Goal: Check status: Check status

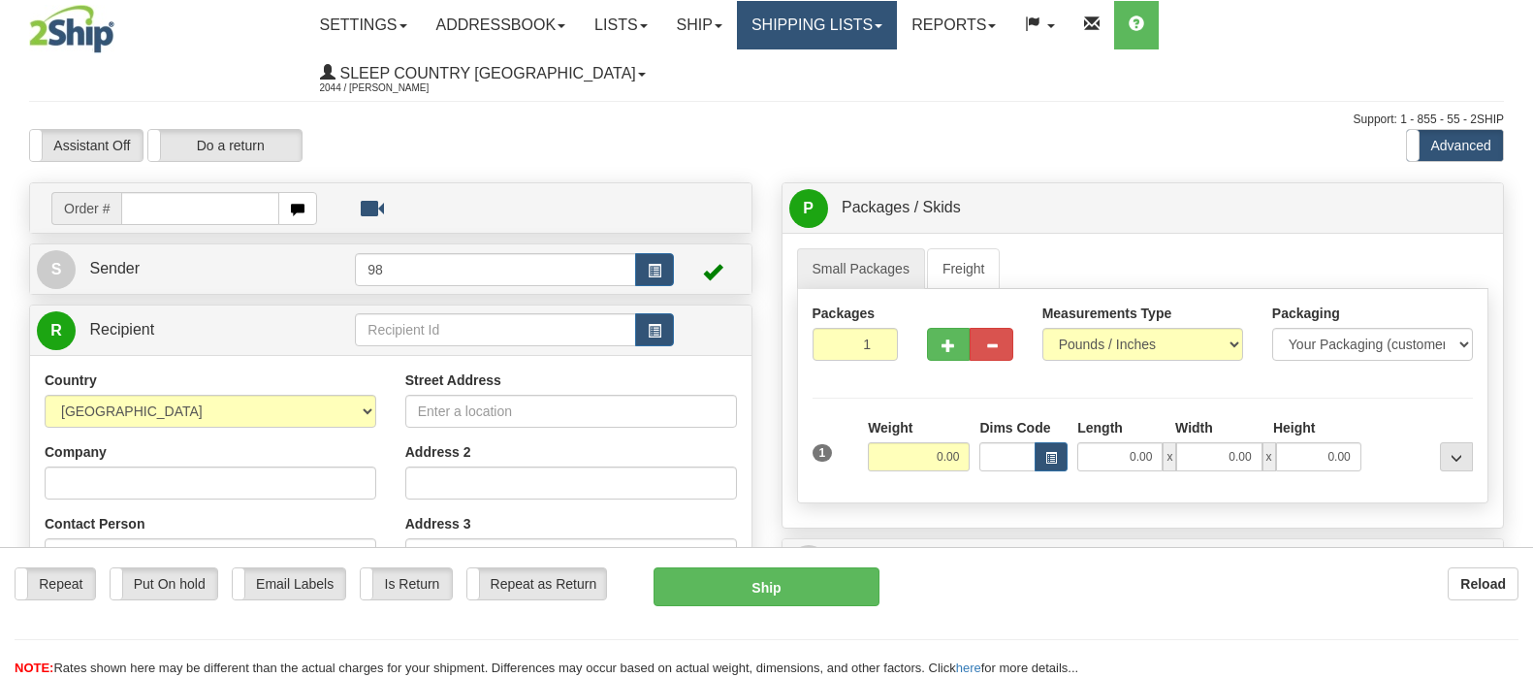
drag, startPoint x: 0, startPoint y: 0, endPoint x: 933, endPoint y: 67, distance: 934.9
click at [897, 33] on link "Shipping lists" at bounding box center [817, 25] width 160 height 48
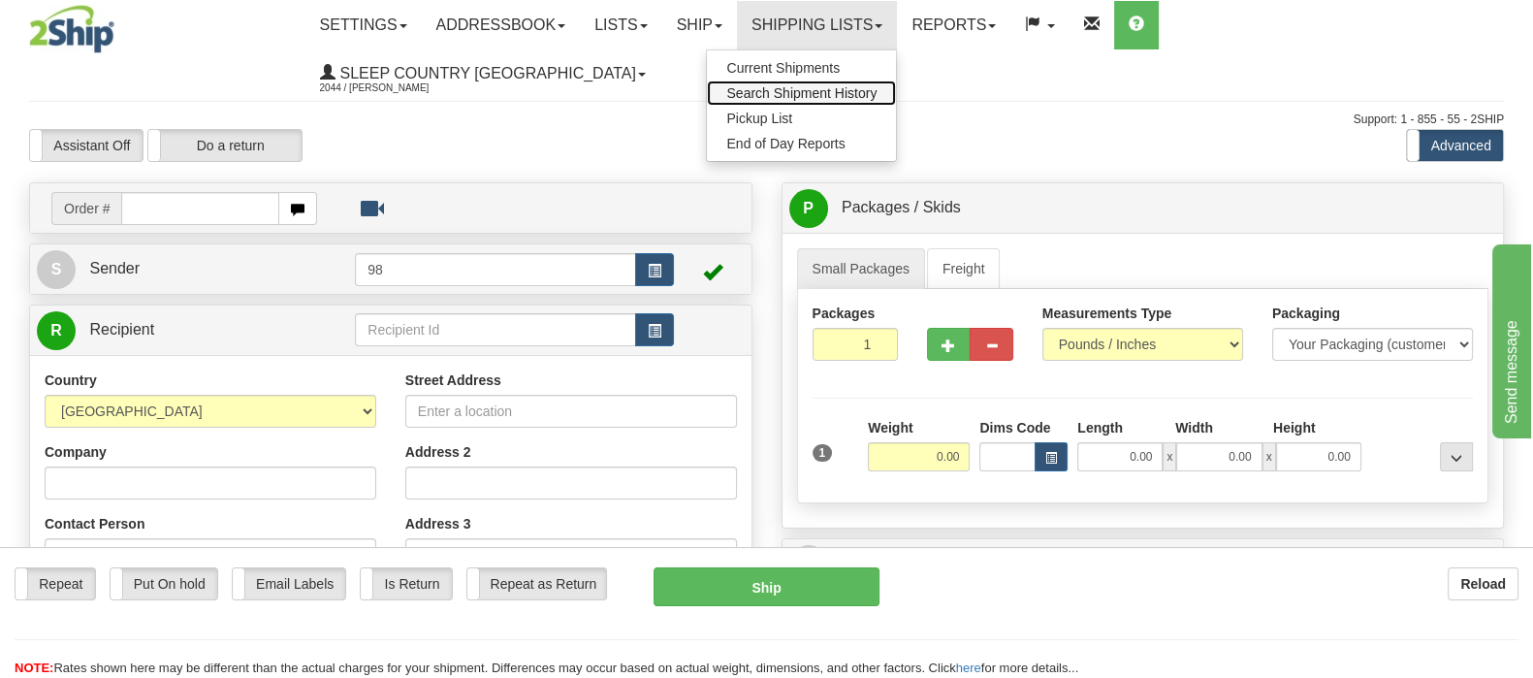
drag, startPoint x: 933, startPoint y: 95, endPoint x: 98, endPoint y: 192, distance: 840.2
click at [876, 96] on span "Search Shipment History" at bounding box center [801, 93] width 150 height 16
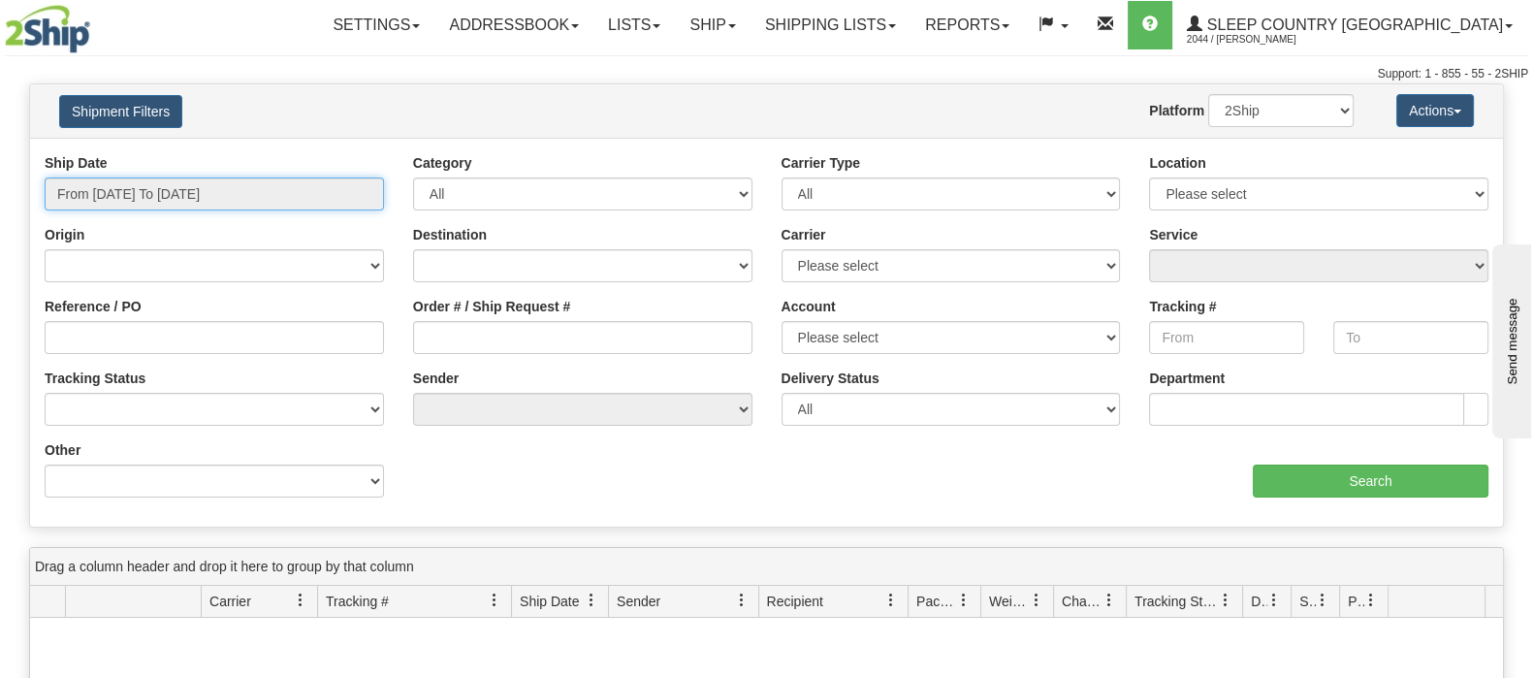
drag, startPoint x: 186, startPoint y: 191, endPoint x: 187, endPoint y: 212, distance: 21.3
click at [187, 195] on input "From [DATE] To [DATE]" at bounding box center [214, 193] width 339 height 33
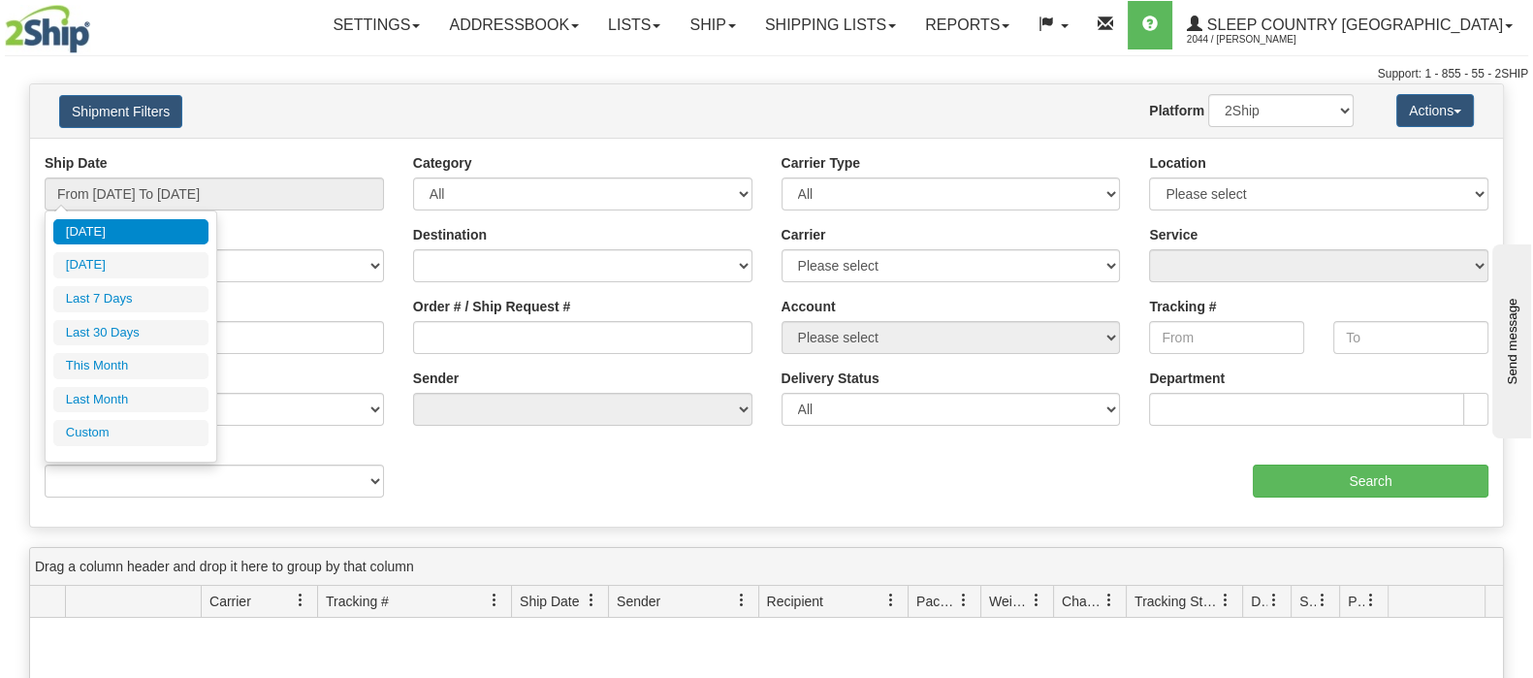
click at [145, 312] on ul "Today Yesterday Last 7 Days Last 30 Days This Month Last Month Custom" at bounding box center [130, 332] width 155 height 227
drag, startPoint x: 149, startPoint y: 326, endPoint x: 159, endPoint y: 330, distance: 10.4
click at [150, 327] on li "Last 30 Days" at bounding box center [130, 333] width 155 height 26
type input "From 08/30/2025 To 09/28/2025"
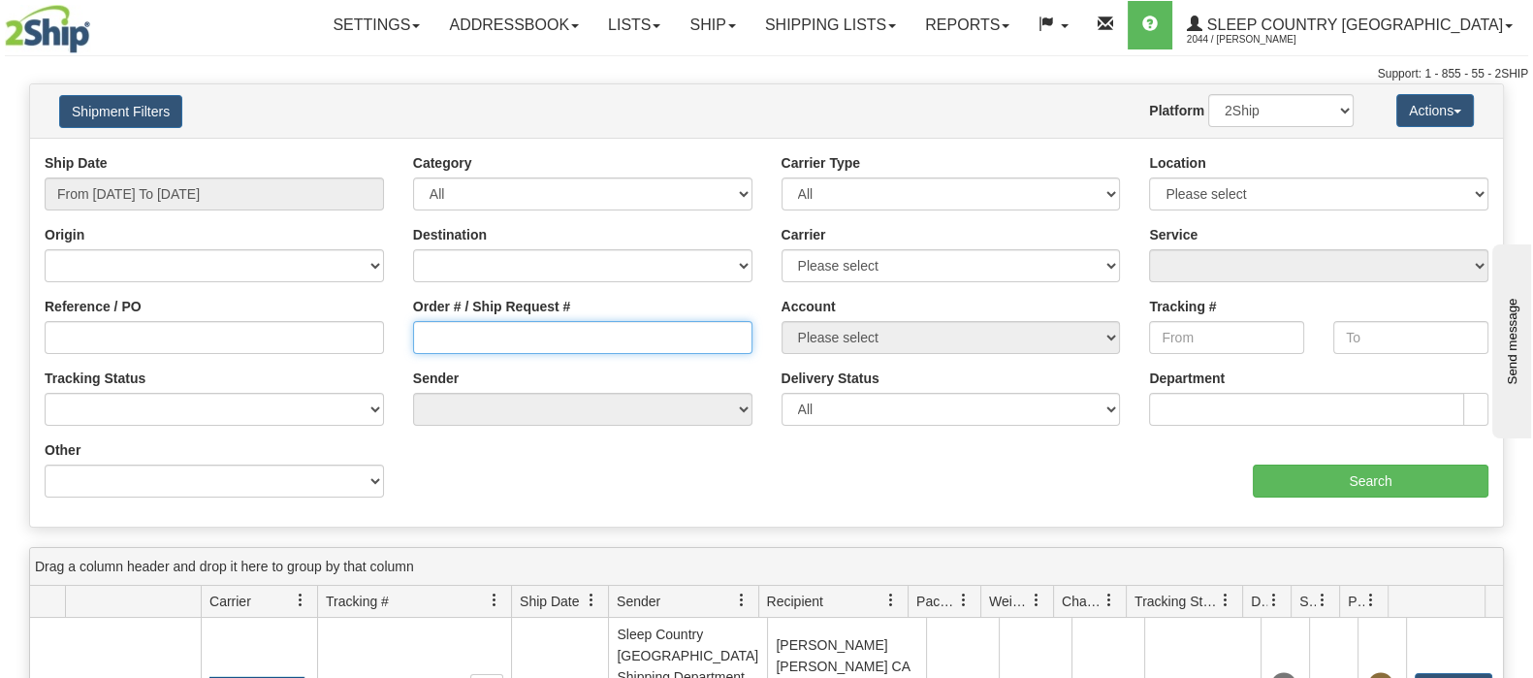
click at [462, 340] on input "Order # / Ship Request #" at bounding box center [582, 337] width 339 height 33
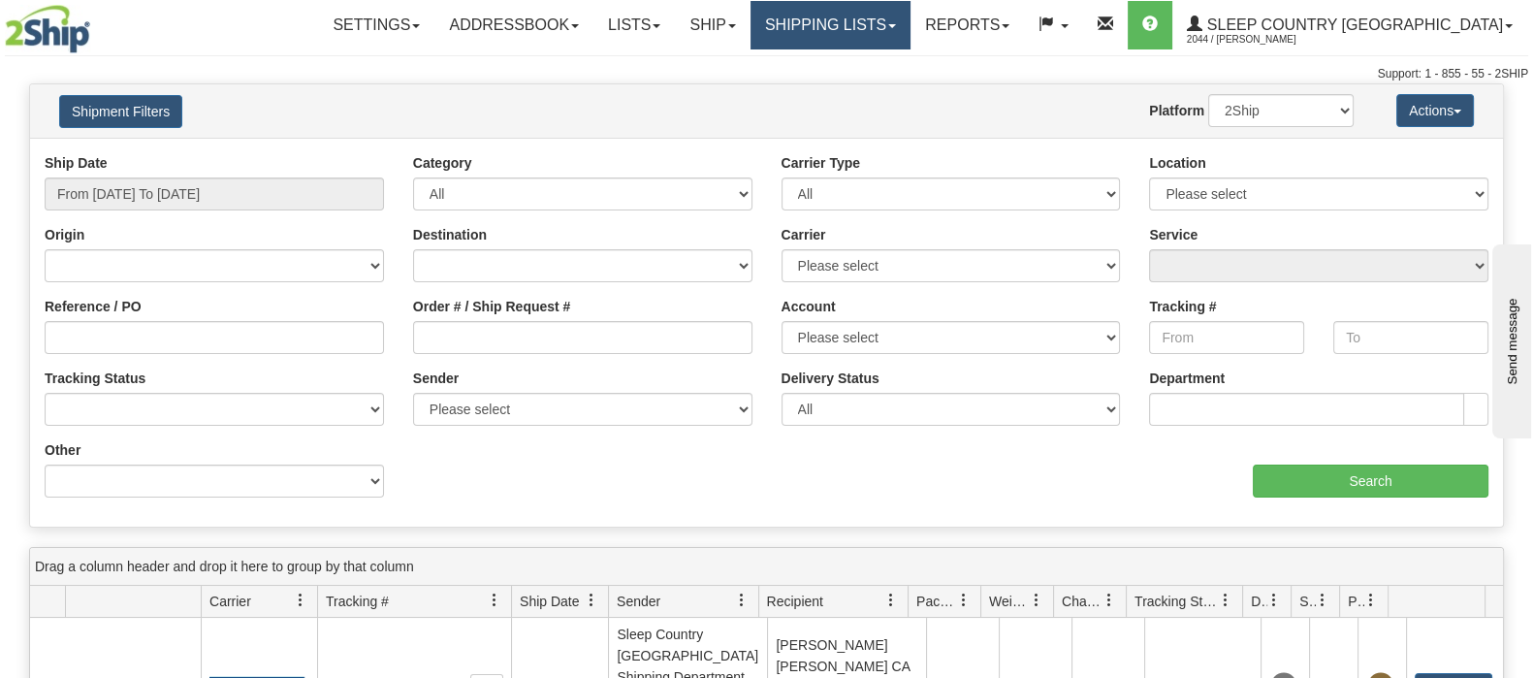
drag, startPoint x: 941, startPoint y: 22, endPoint x: 940, endPoint y: 37, distance: 14.6
click at [910, 25] on link "Shipping lists" at bounding box center [830, 25] width 160 height 48
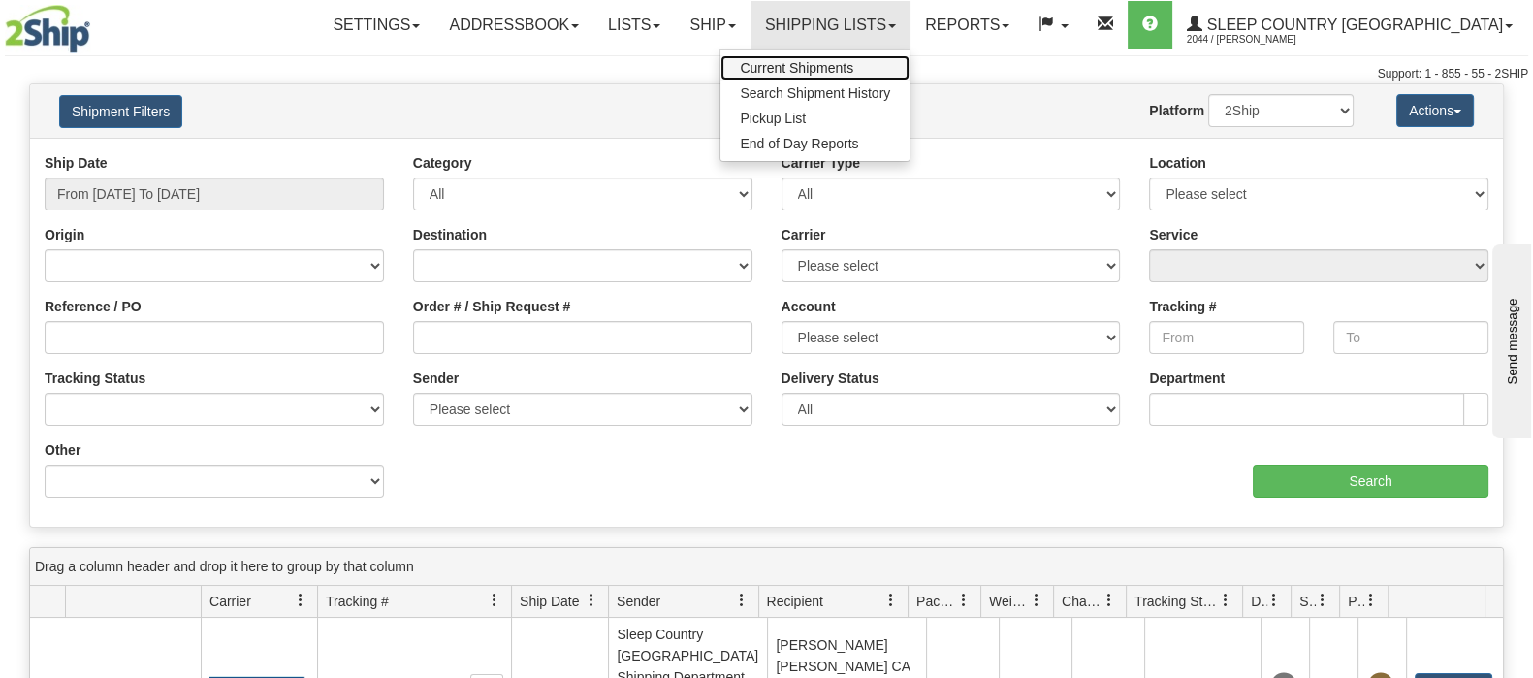
click at [909, 60] on link "Current Shipments" at bounding box center [814, 67] width 189 height 25
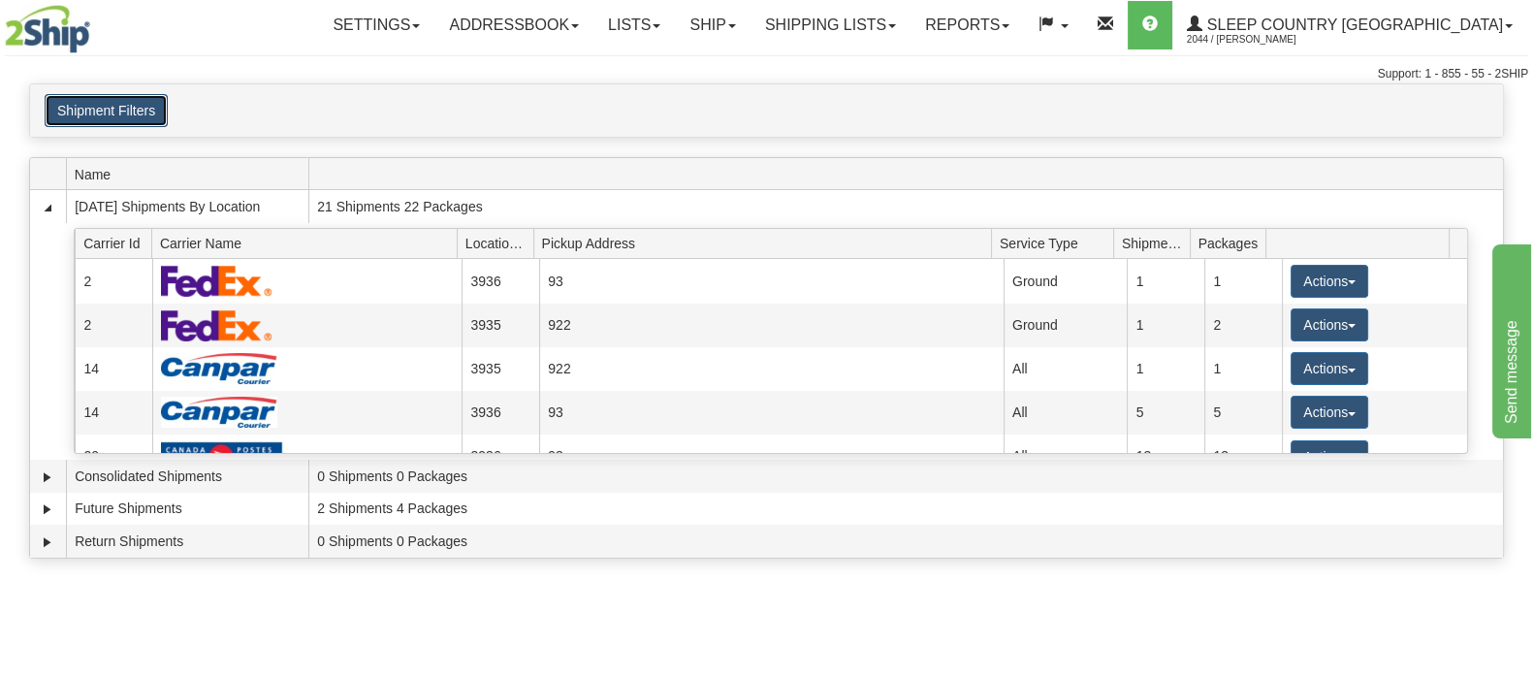
click at [129, 99] on button "Shipment Filters" at bounding box center [106, 110] width 123 height 33
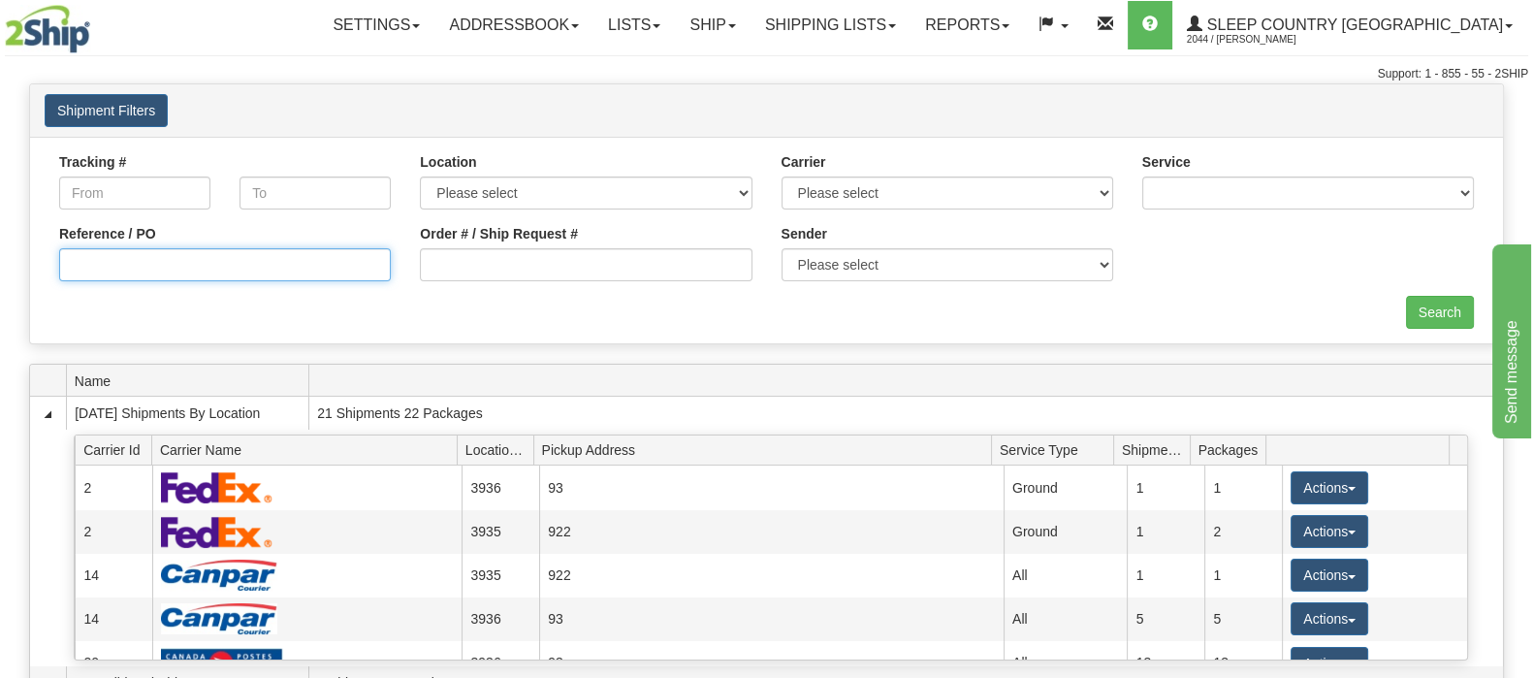
click at [182, 264] on input "Reference / PO" at bounding box center [225, 264] width 332 height 33
paste input "1059518"
type input "1059518"
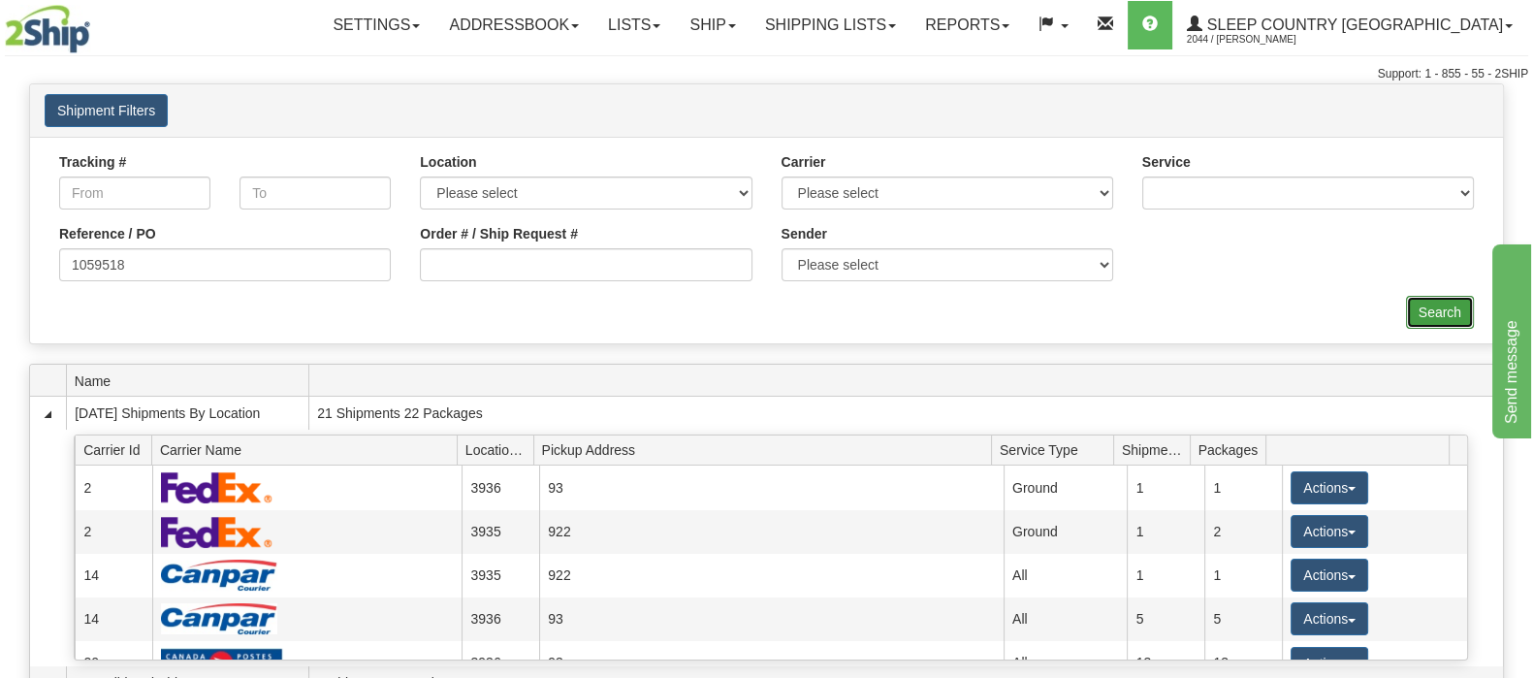
click at [1425, 317] on input "Search" at bounding box center [1440, 312] width 68 height 33
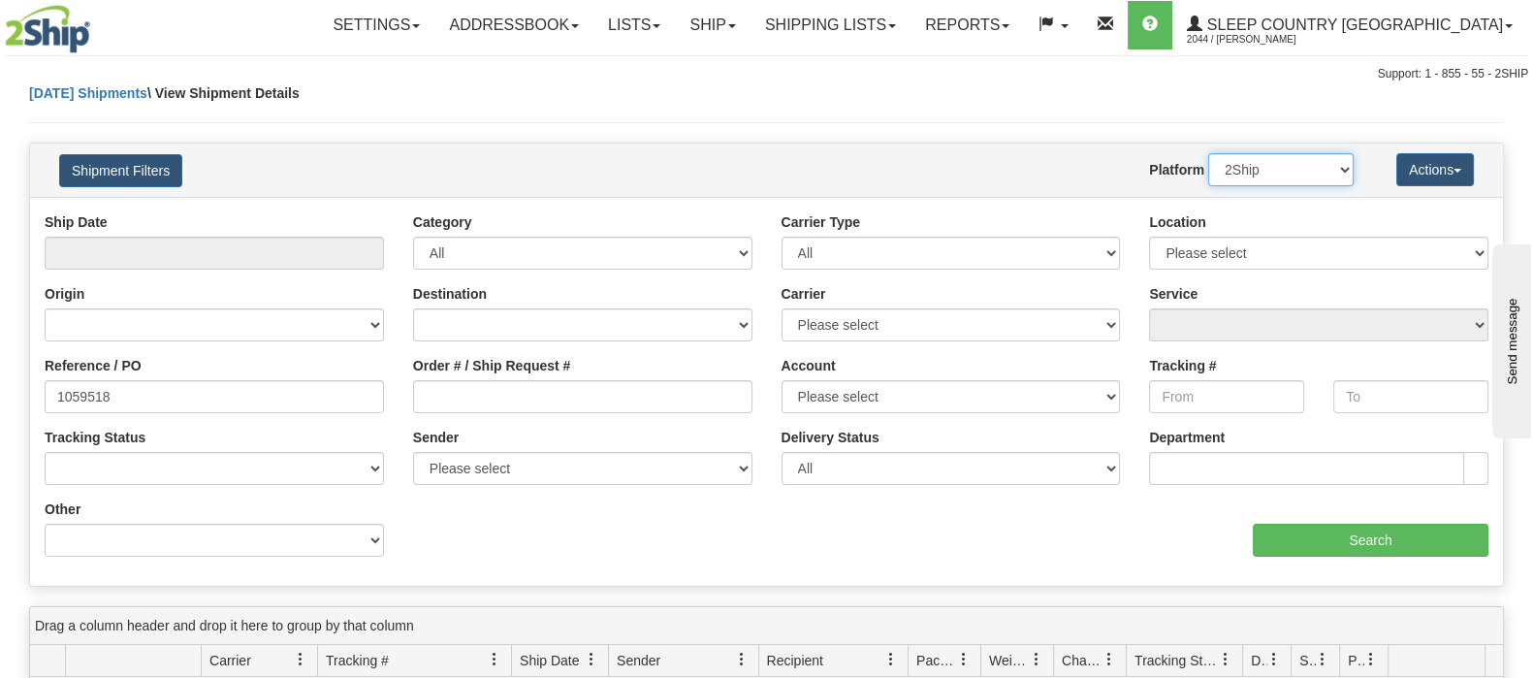
click at [1282, 176] on select "2Ship Imported" at bounding box center [1280, 169] width 145 height 33
click at [1208, 153] on select "2Ship Imported" at bounding box center [1280, 169] width 145 height 33
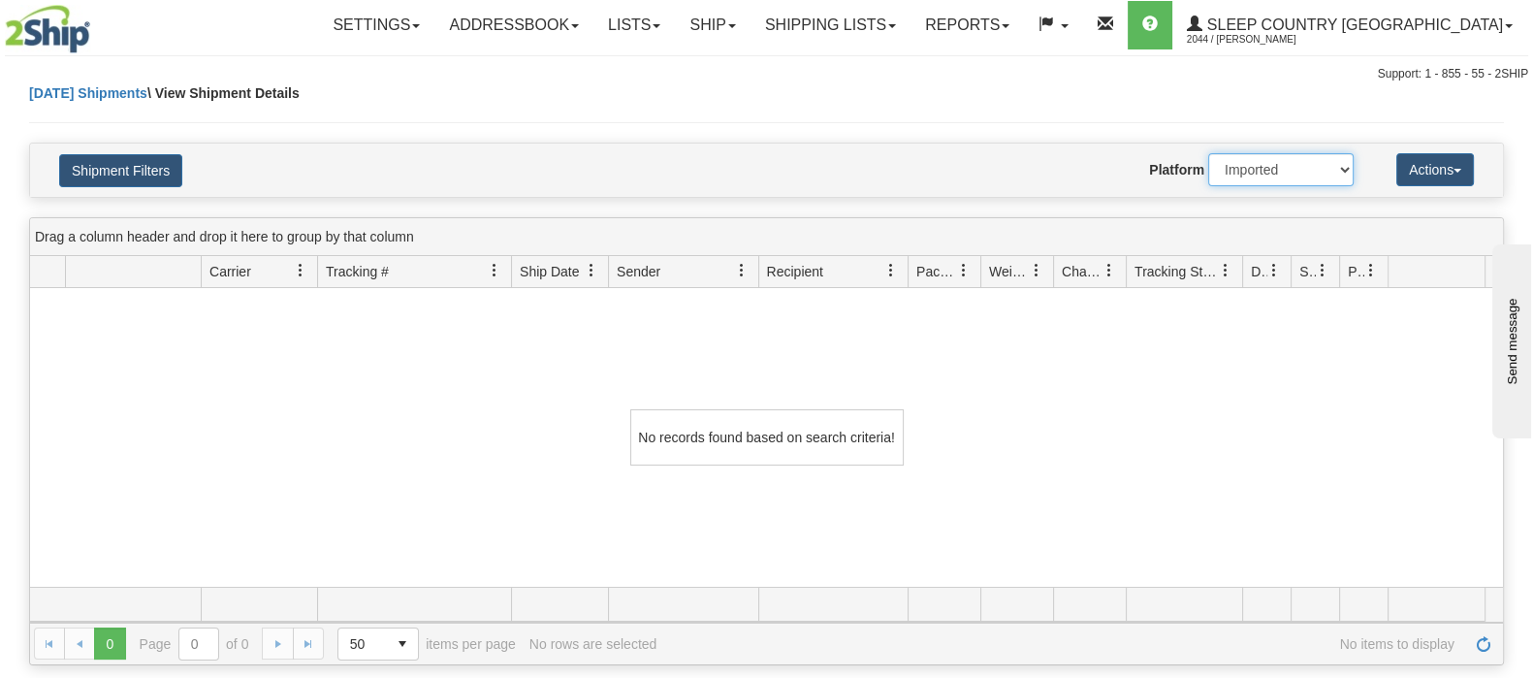
drag, startPoint x: 1271, startPoint y: 169, endPoint x: 1267, endPoint y: 183, distance: 15.0
click at [1271, 169] on select "2Ship Imported" at bounding box center [1280, 169] width 145 height 33
select select "0"
click at [1208, 153] on select "2Ship Imported" at bounding box center [1280, 169] width 145 height 33
click at [749, 29] on link "Ship" at bounding box center [712, 25] width 75 height 48
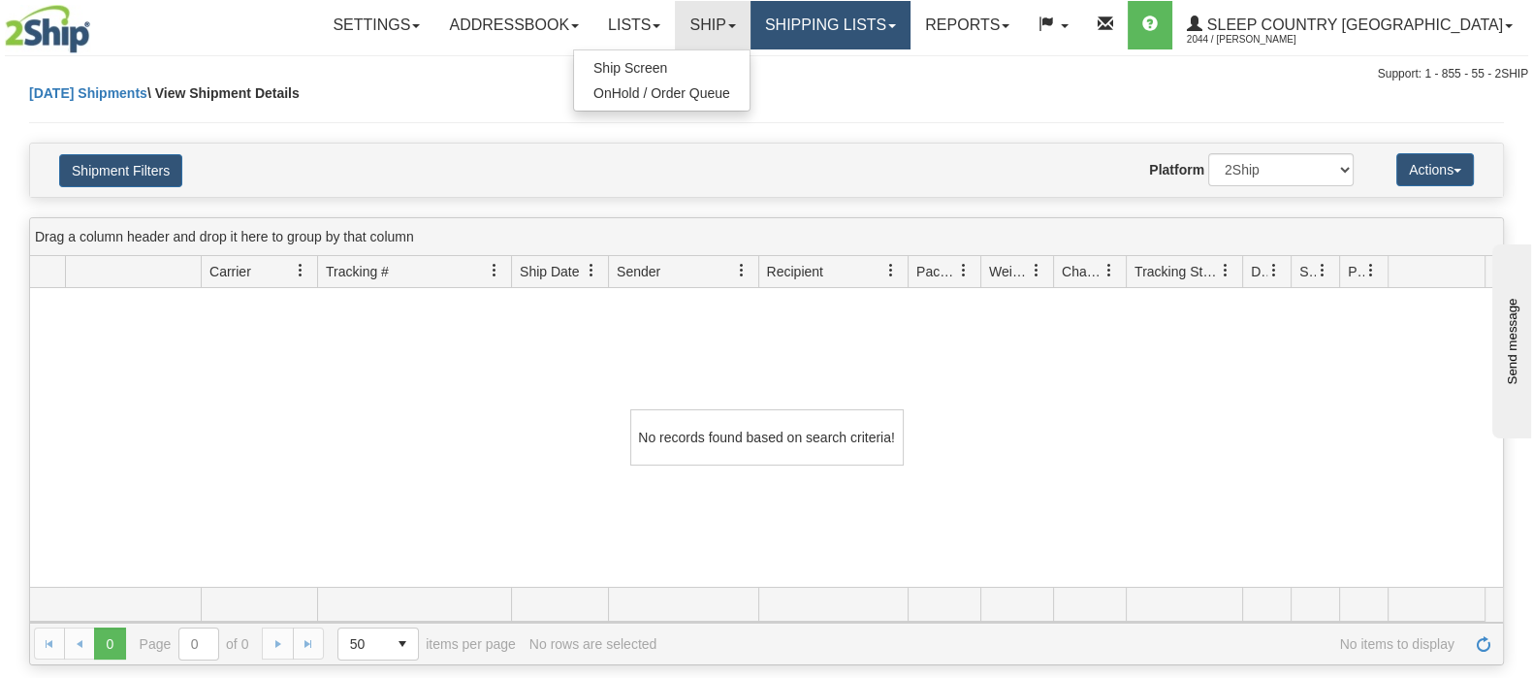
click at [910, 28] on link "Shipping lists" at bounding box center [830, 25] width 160 height 48
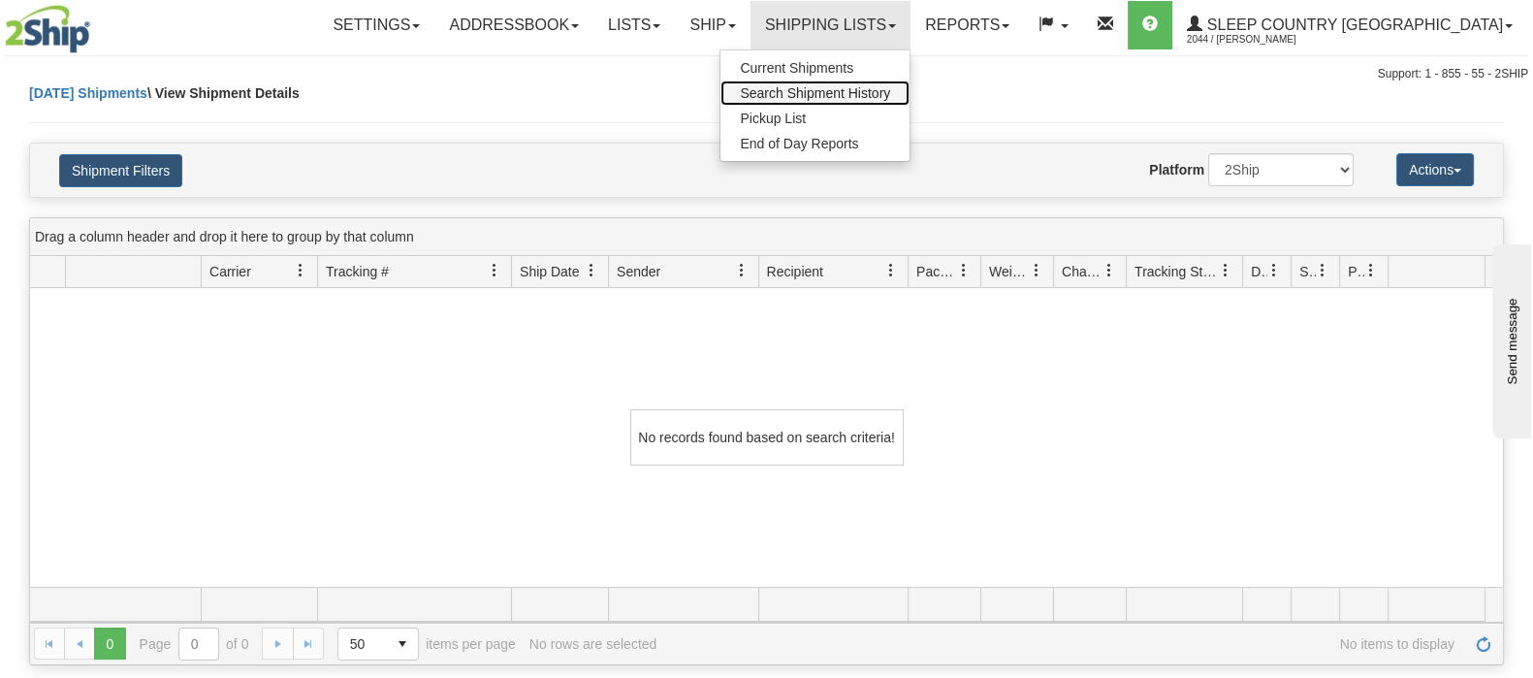
drag, startPoint x: 923, startPoint y: 80, endPoint x: 912, endPoint y: 94, distance: 17.3
click at [909, 82] on link "Search Shipment History" at bounding box center [814, 92] width 189 height 25
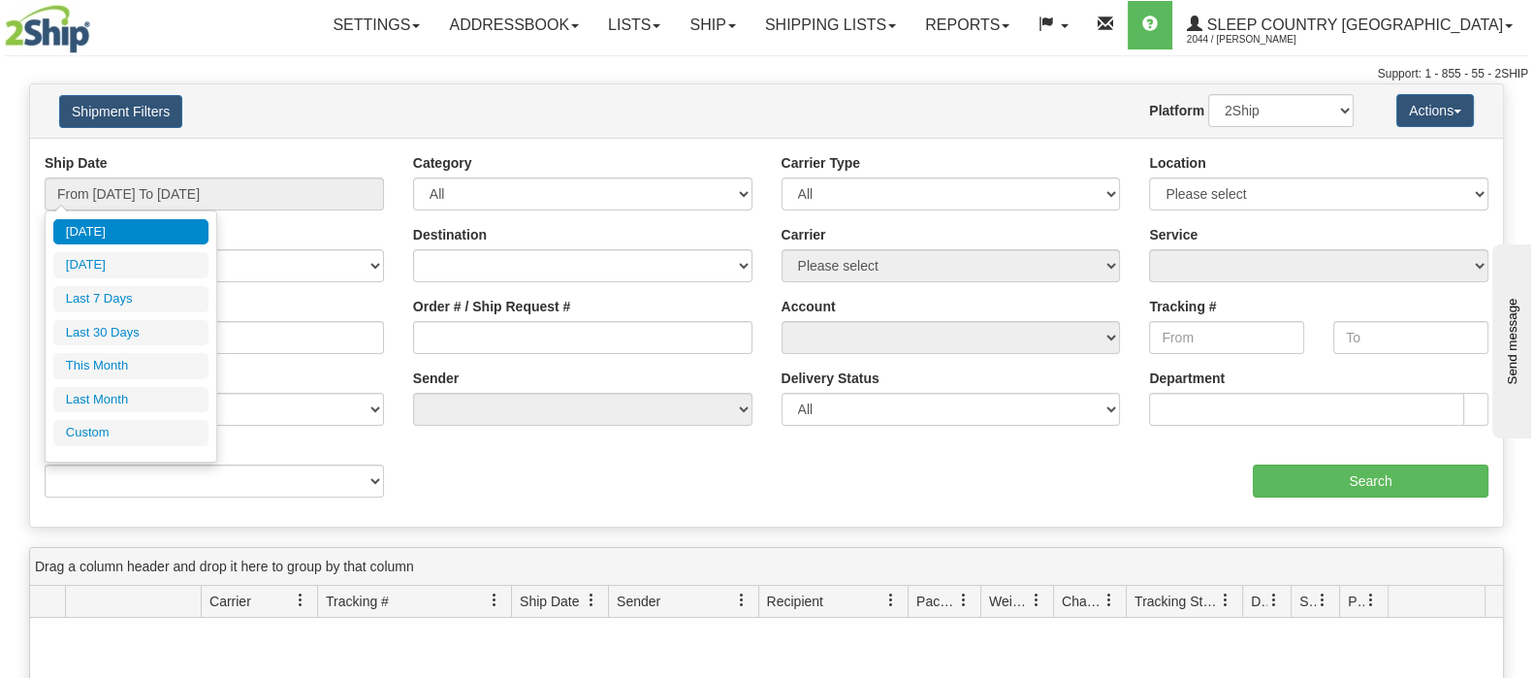
drag, startPoint x: 121, startPoint y: 326, endPoint x: 443, endPoint y: 327, distance: 321.8
click at [121, 326] on li "Last 30 Days" at bounding box center [130, 333] width 155 height 26
type input "From [DATE] To [DATE]"
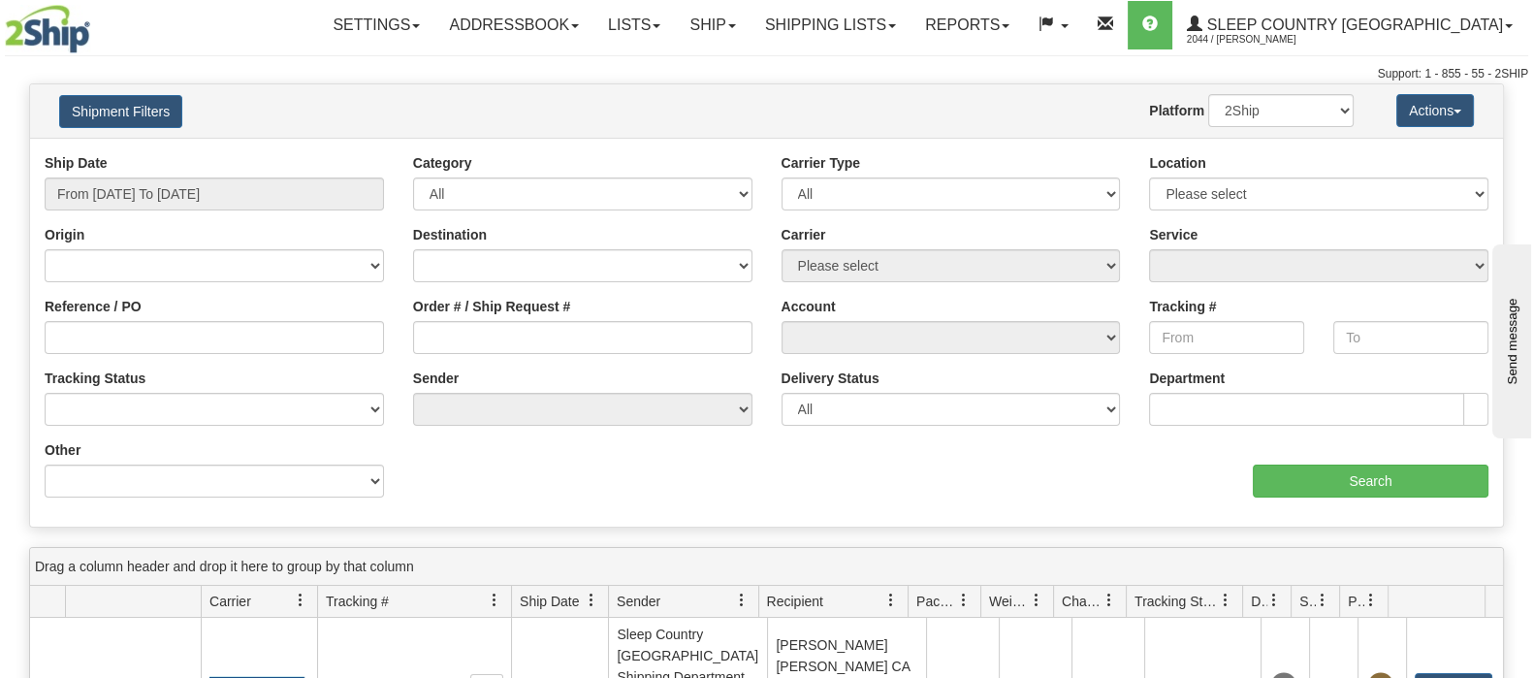
click at [469, 304] on label "Order # / Ship Request #" at bounding box center [492, 306] width 158 height 19
click at [469, 321] on input "Order # / Ship Request #" at bounding box center [582, 337] width 339 height 33
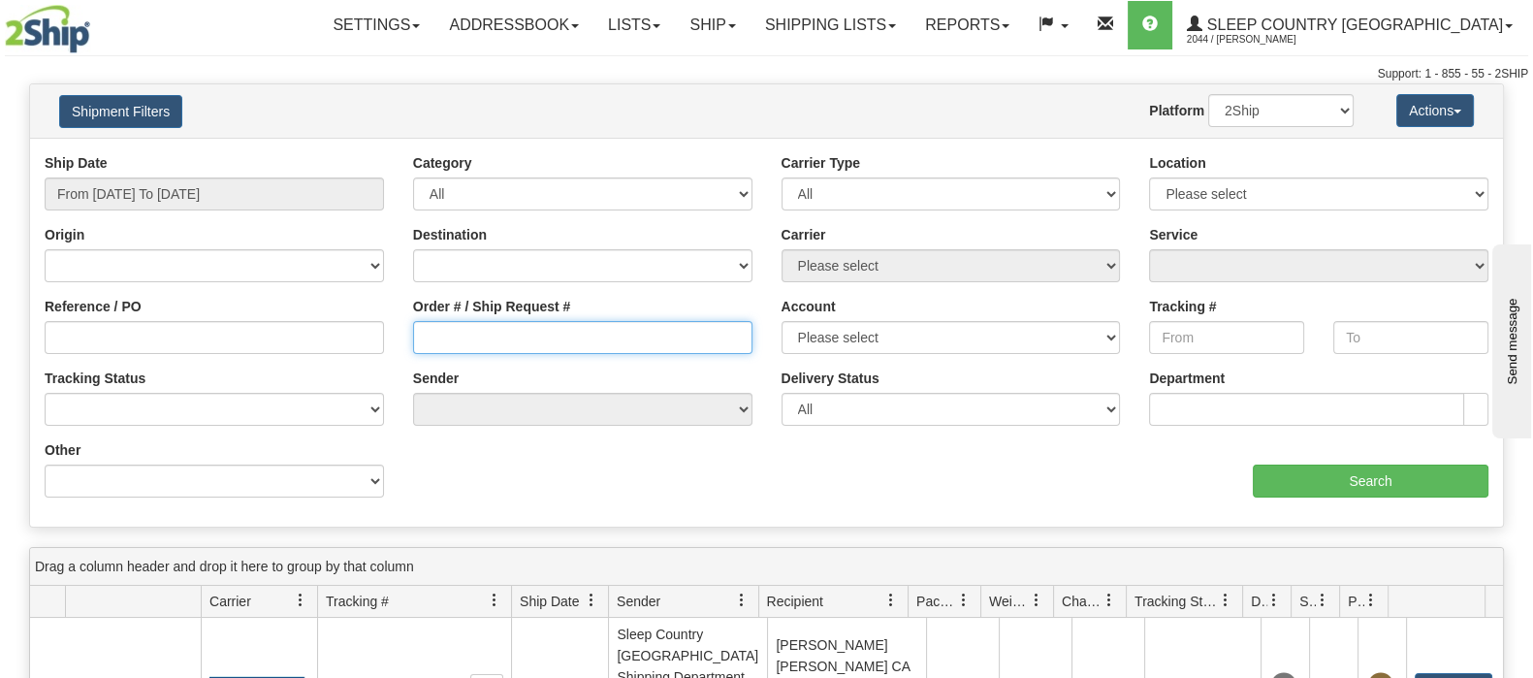
click at [478, 322] on input "Order # / Ship Request #" at bounding box center [582, 337] width 339 height 33
paste input "9000I124819"
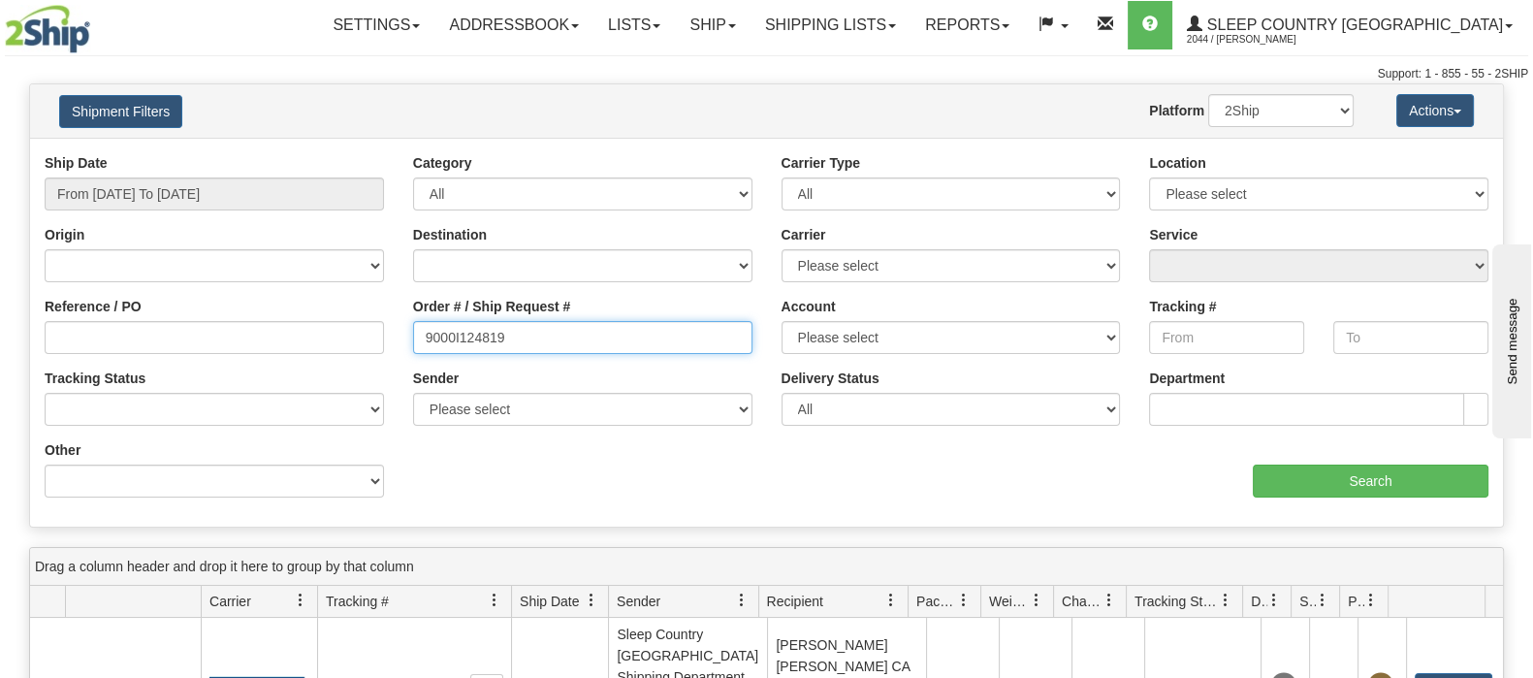
type input "9000I124819"
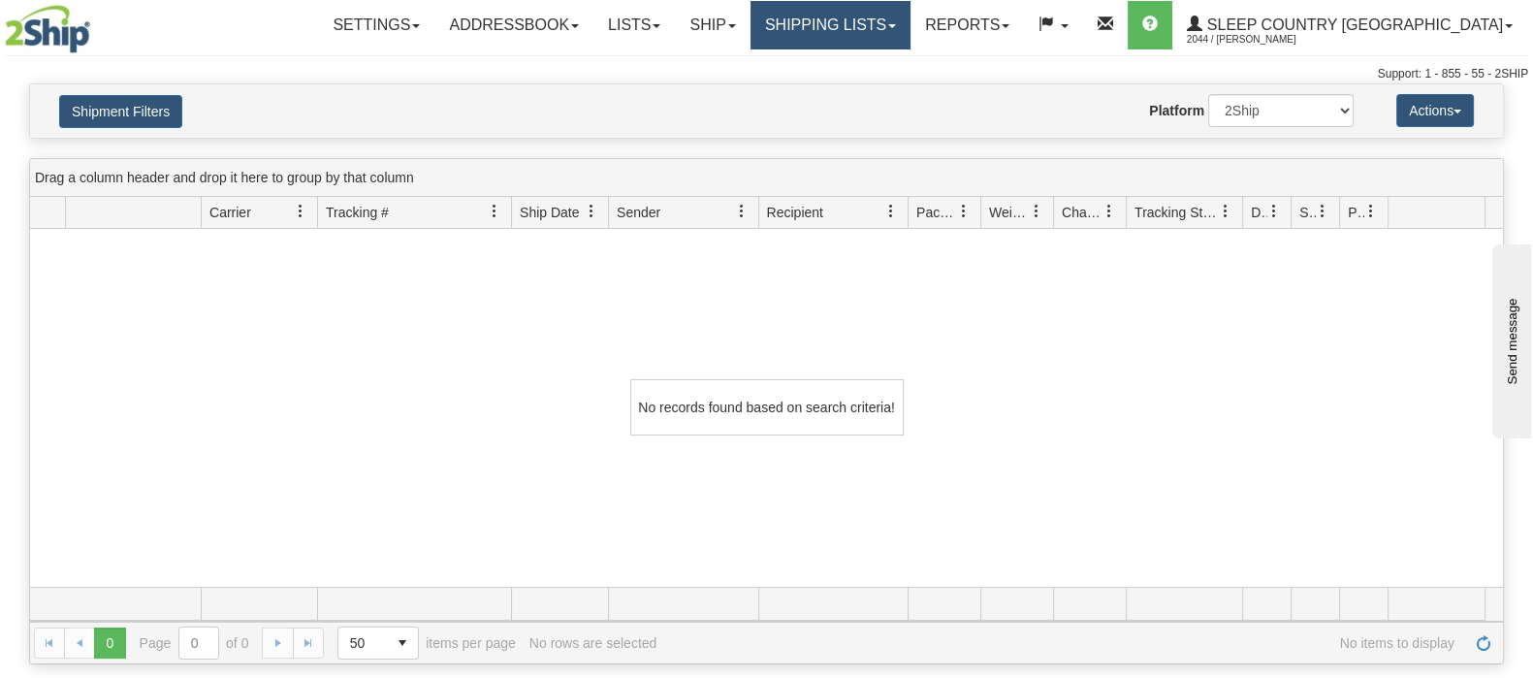
click at [910, 24] on link "Shipping lists" at bounding box center [830, 25] width 160 height 48
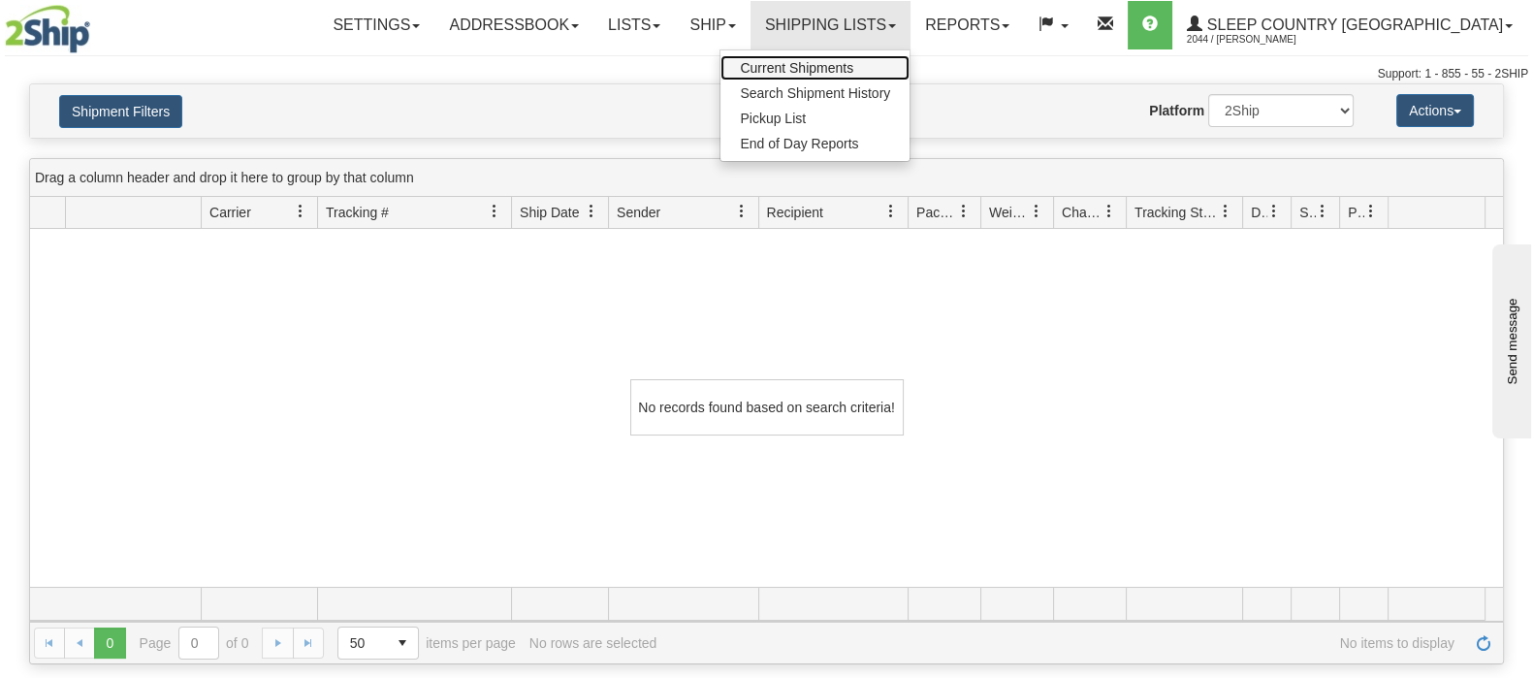
click at [909, 65] on link "Current Shipments" at bounding box center [814, 67] width 189 height 25
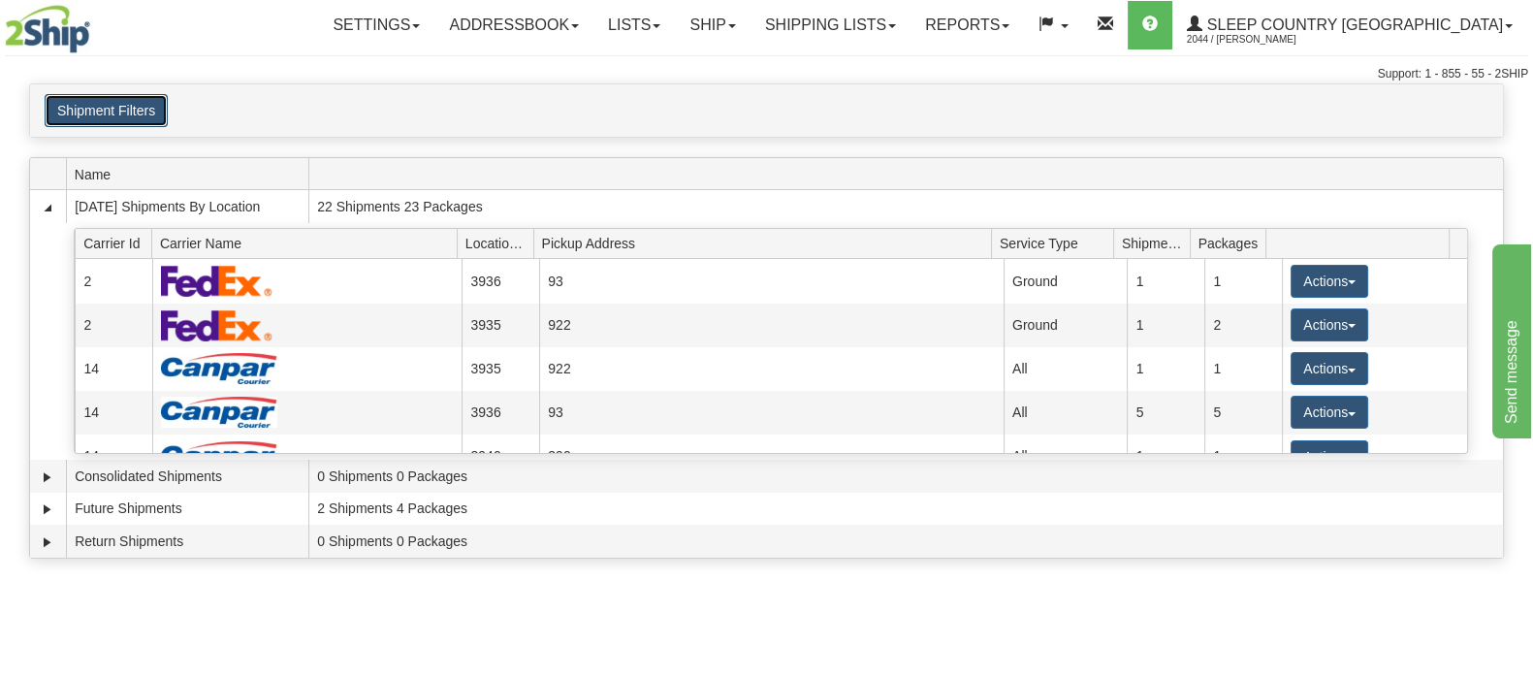
click at [157, 110] on button "Shipment Filters" at bounding box center [106, 110] width 123 height 33
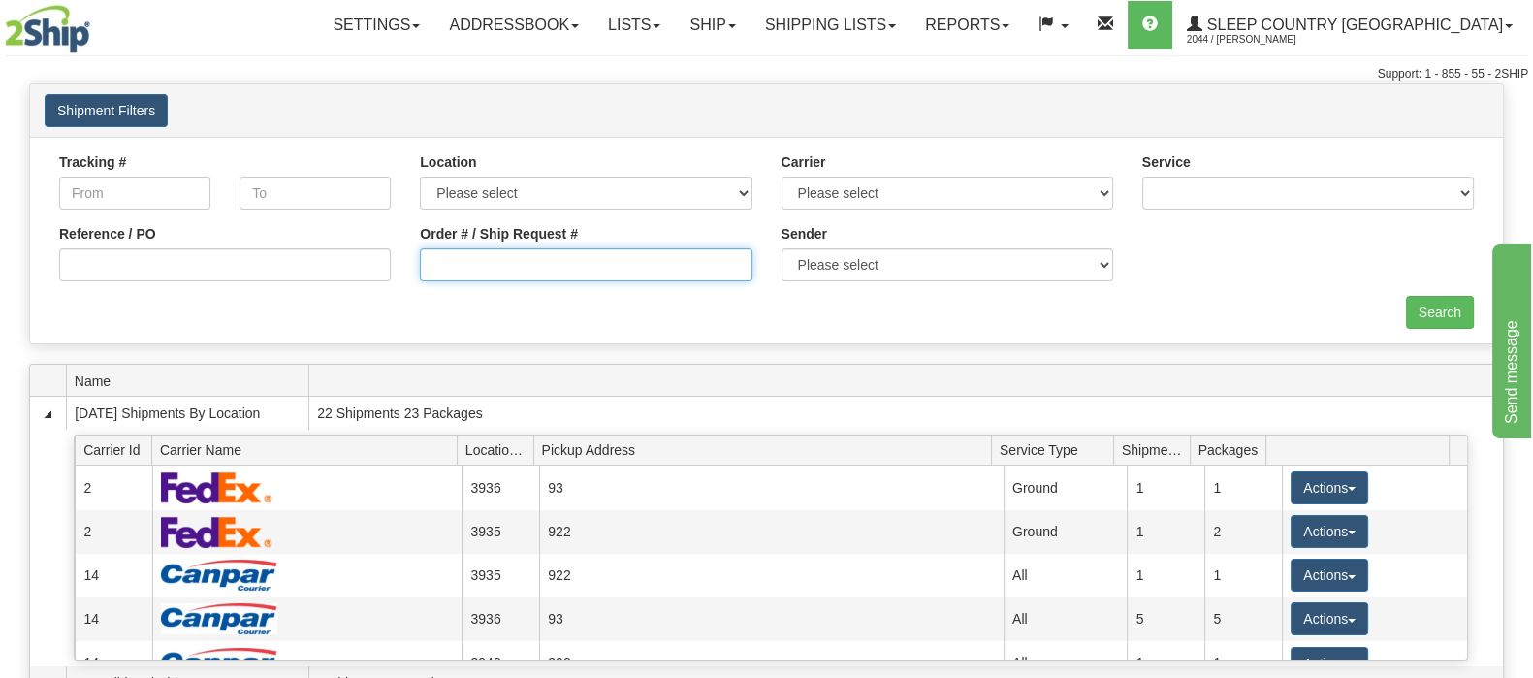
click at [456, 266] on input "Order # / Ship Request #" at bounding box center [586, 264] width 332 height 33
paste input "9000I124819"
type input "9000I124819"
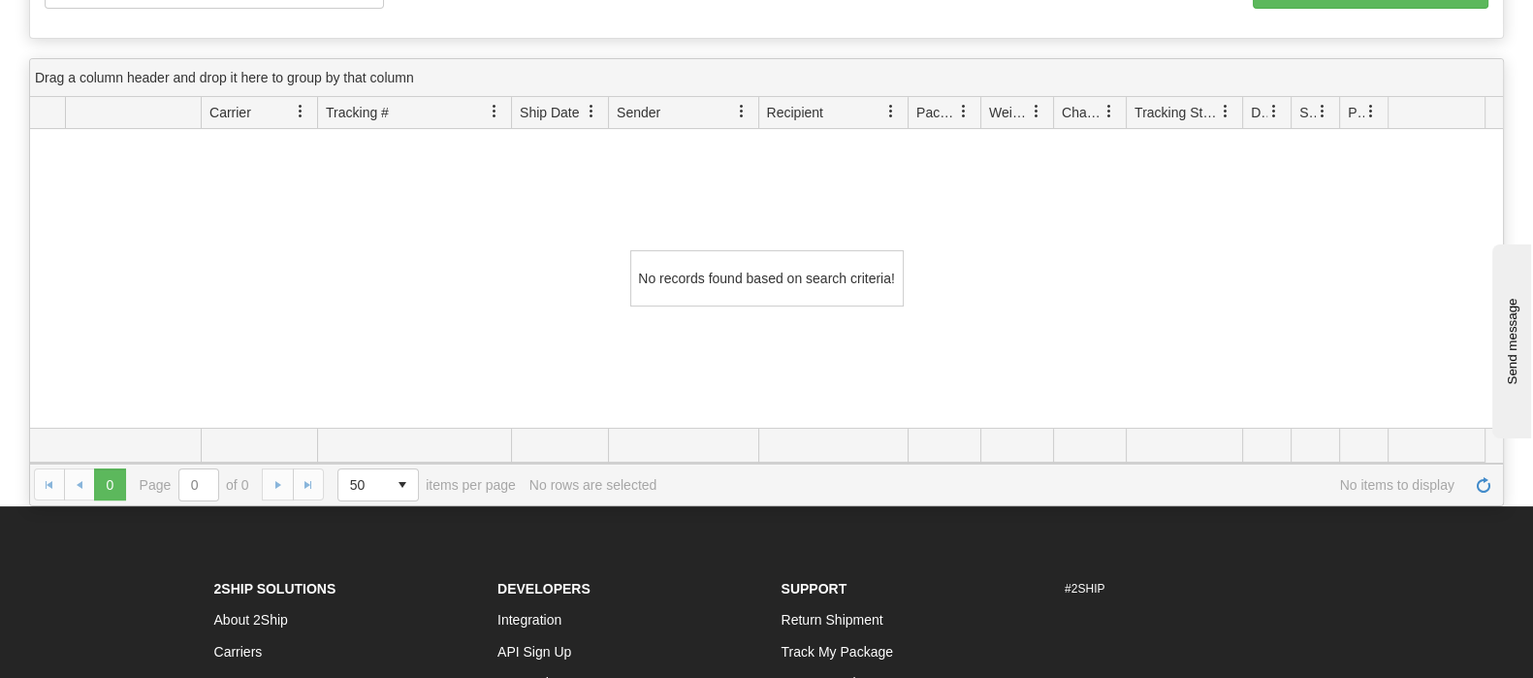
scroll to position [241, 0]
